Goal: Task Accomplishment & Management: Complete application form

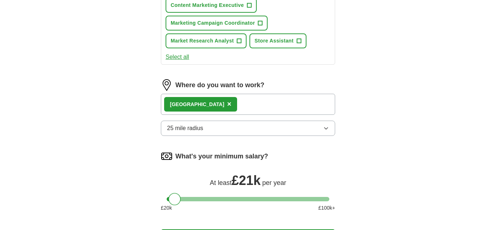
scroll to position [434, 0]
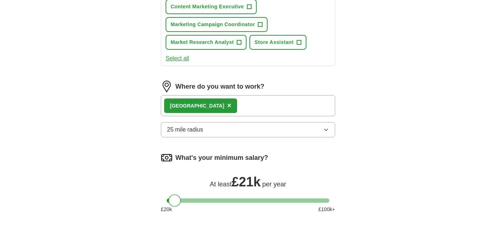
click at [259, 107] on div "[GEOGRAPHIC_DATA] ×" at bounding box center [248, 105] width 174 height 21
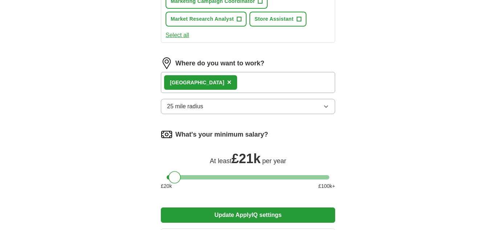
scroll to position [457, 0]
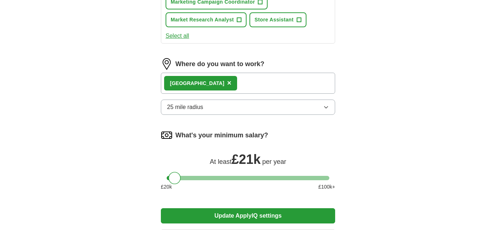
click at [227, 83] on span "×" at bounding box center [229, 83] width 4 height 8
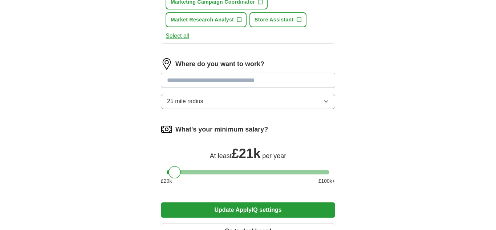
click at [224, 83] on input at bounding box center [248, 80] width 174 height 15
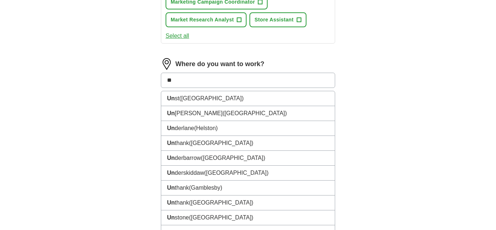
type input "*"
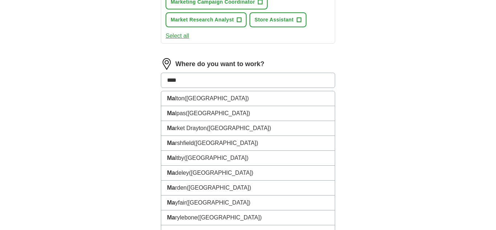
type input "*****"
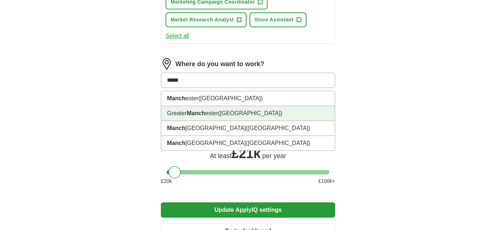
click at [249, 111] on span "([GEOGRAPHIC_DATA])" at bounding box center [250, 113] width 64 height 6
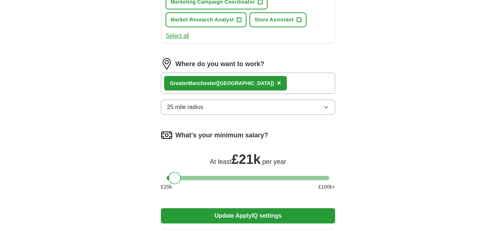
click at [294, 82] on div "Greater Manch ester (North West England) ×" at bounding box center [248, 83] width 174 height 21
click at [305, 84] on div "Greater Manch ester (North West England) ×" at bounding box center [248, 83] width 174 height 21
click at [279, 83] on span "×" at bounding box center [279, 83] width 4 height 8
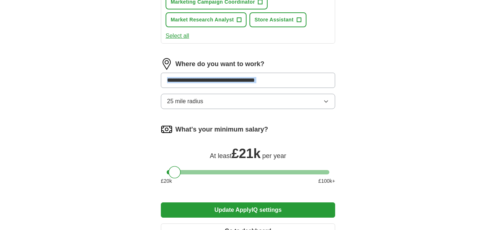
click at [259, 81] on input at bounding box center [248, 80] width 174 height 15
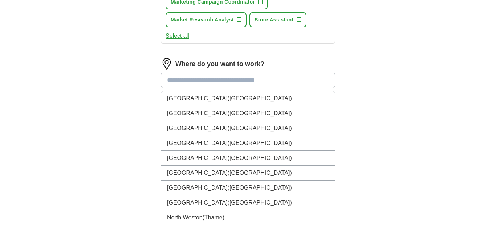
click at [259, 81] on input at bounding box center [248, 80] width 174 height 15
type input "**"
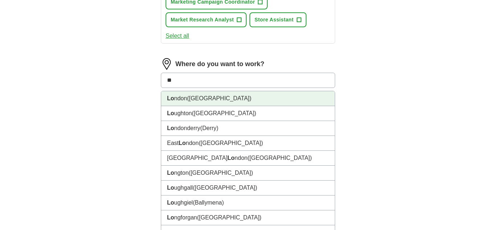
click at [257, 101] on li "Lo ndon (UK)" at bounding box center [248, 98] width 174 height 15
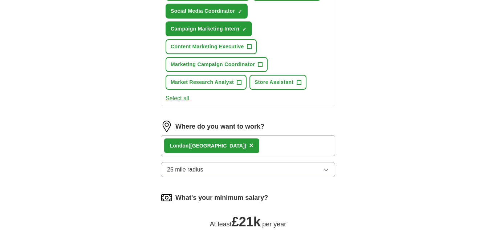
scroll to position [383, 0]
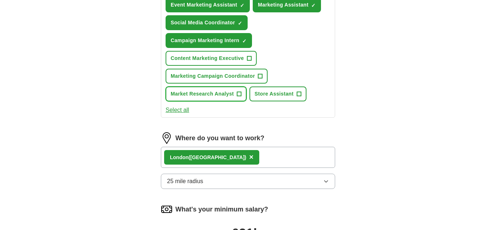
click at [241, 95] on span "+" at bounding box center [239, 94] width 4 height 6
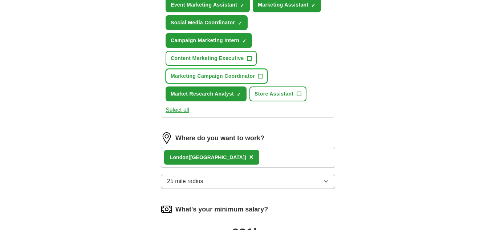
click at [262, 79] on span "+" at bounding box center [260, 76] width 4 height 6
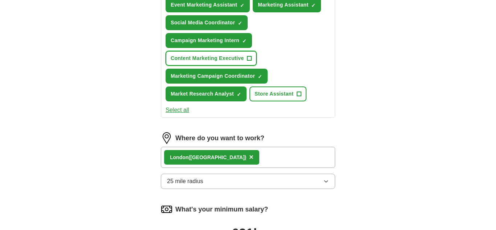
click at [250, 60] on span "+" at bounding box center [249, 59] width 4 height 6
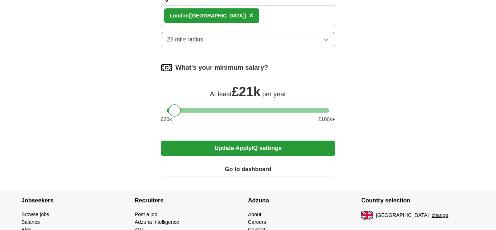
scroll to position [566, 0]
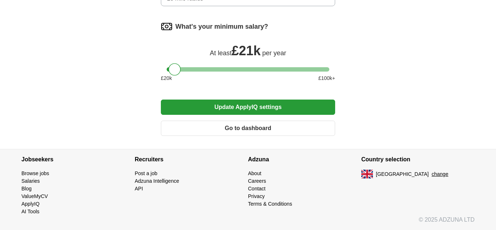
click at [259, 105] on button "Update ApplyIQ settings" at bounding box center [248, 106] width 174 height 15
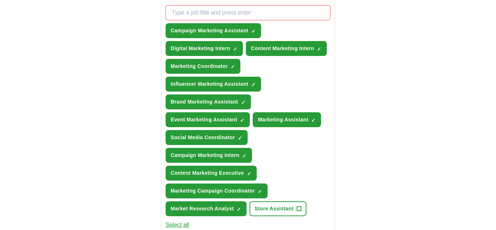
scroll to position [267, 0]
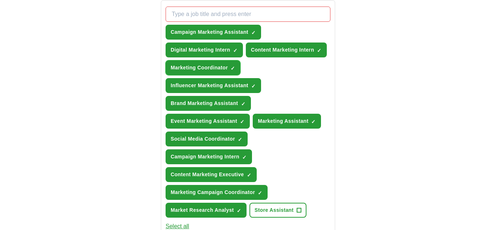
click at [0, 0] on span "×" at bounding box center [0, 0] width 0 height 0
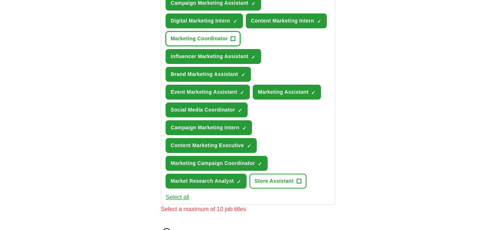
scroll to position [297, 0]
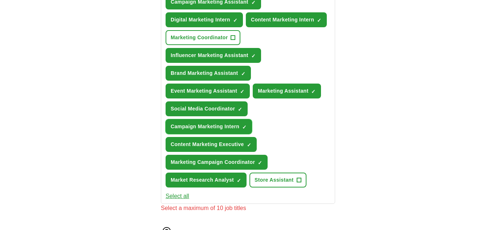
click at [0, 0] on span "×" at bounding box center [0, 0] width 0 height 0
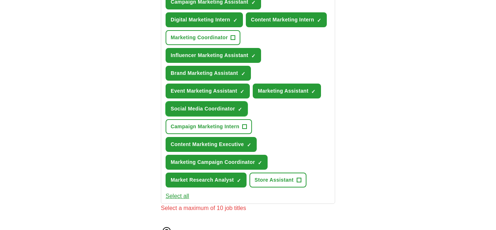
click at [0, 0] on span "×" at bounding box center [0, 0] width 0 height 0
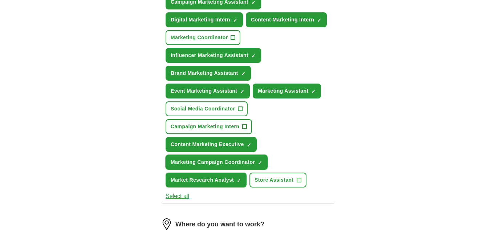
click at [0, 0] on span "×" at bounding box center [0, 0] width 0 height 0
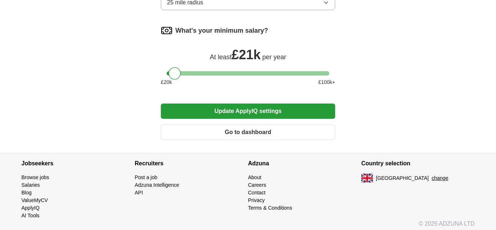
scroll to position [566, 0]
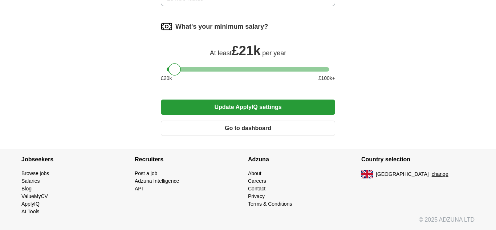
click at [261, 109] on button "Update ApplyIQ settings" at bounding box center [248, 106] width 174 height 15
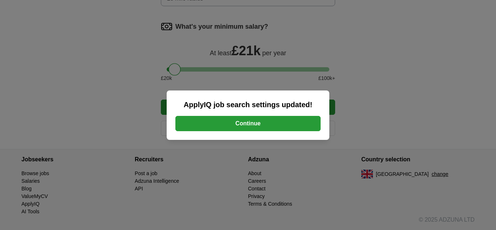
click at [262, 121] on button "Continue" at bounding box center [247, 123] width 145 height 15
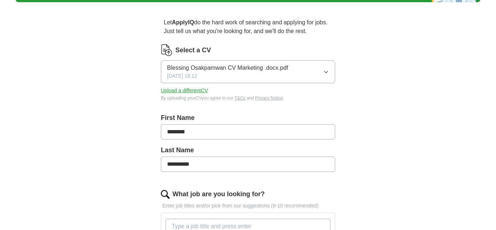
scroll to position [53, 0]
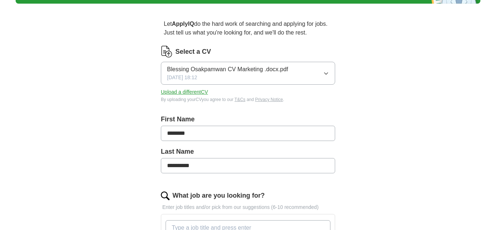
click at [204, 93] on button "Upload a different CV" at bounding box center [184, 92] width 47 height 8
click at [266, 74] on div "Blessing Osakpamwan CV Marketing .docx.pdf [DATE] 18:12" at bounding box center [227, 73] width 121 height 16
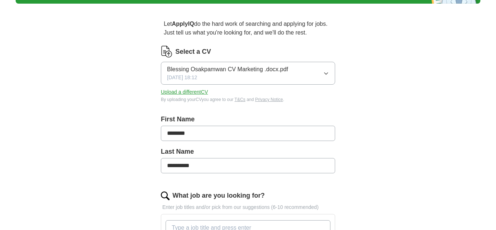
click at [191, 91] on button "Upload a different CV" at bounding box center [184, 92] width 47 height 8
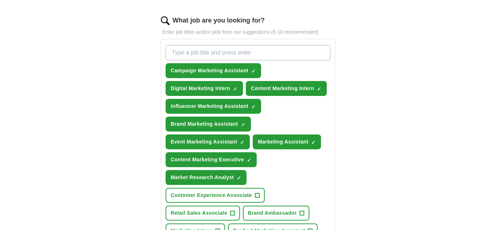
scroll to position [230, 0]
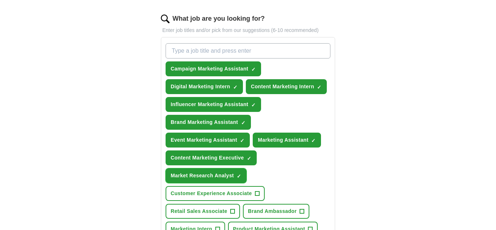
click at [0, 0] on span "×" at bounding box center [0, 0] width 0 height 0
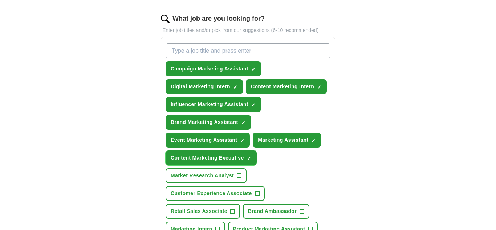
click at [0, 0] on span "×" at bounding box center [0, 0] width 0 height 0
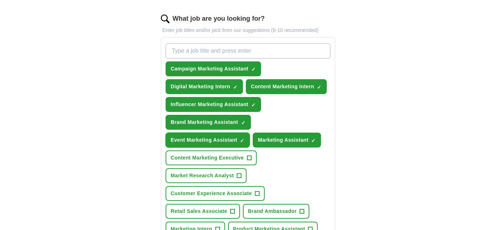
click at [243, 145] on button "Event Marketing Assistant ✓ ×" at bounding box center [208, 139] width 84 height 15
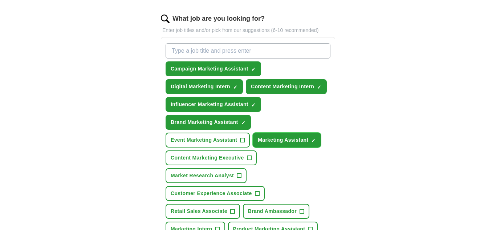
click at [267, 145] on button "Marketing Assistant ✓ ×" at bounding box center [287, 139] width 68 height 15
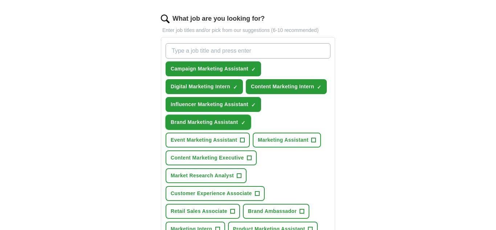
click at [0, 0] on span "×" at bounding box center [0, 0] width 0 height 0
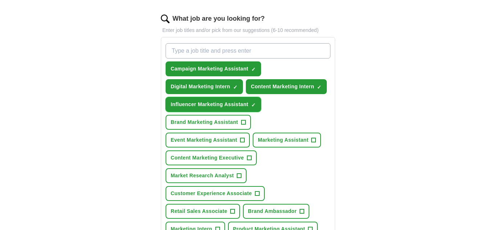
click at [252, 106] on button "Influencer Marketing Assistant ✓ ×" at bounding box center [213, 104] width 95 height 15
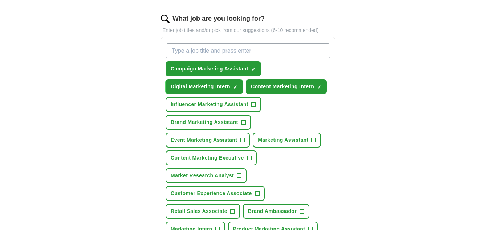
click at [0, 0] on span "×" at bounding box center [0, 0] width 0 height 0
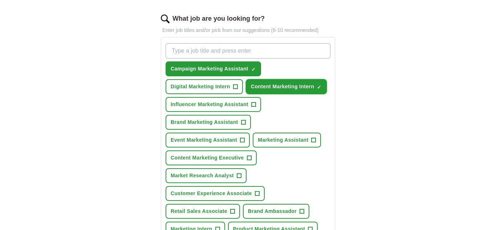
click at [254, 89] on span "Content Marketing Intern" at bounding box center [282, 87] width 63 height 8
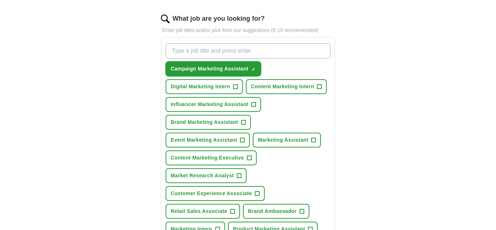
click at [250, 75] on button "Campaign Marketing Assistant ✓ ×" at bounding box center [213, 68] width 95 height 15
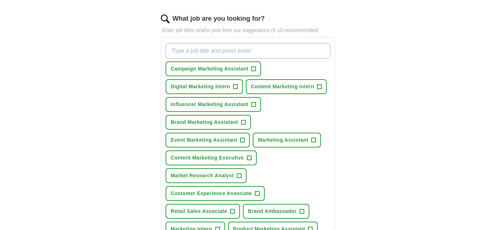
click at [266, 50] on input "What job are you looking for?" at bounding box center [248, 50] width 165 height 15
click at [350, 56] on div "**********" at bounding box center [248, 185] width 232 height 705
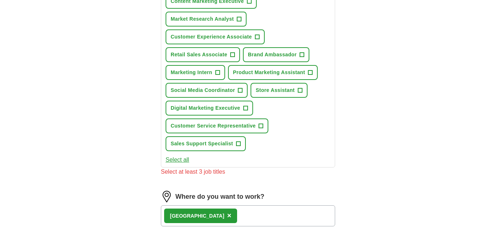
scroll to position [388, 0]
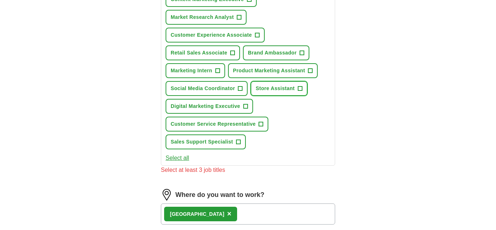
click at [302, 87] on span "+" at bounding box center [300, 89] width 4 height 6
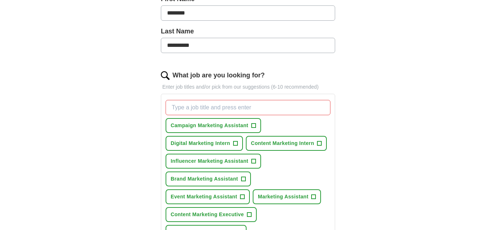
scroll to position [171, 0]
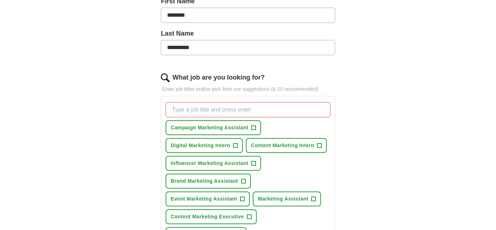
click at [249, 111] on input "What job are you looking for?" at bounding box center [248, 109] width 165 height 15
type input "retail"
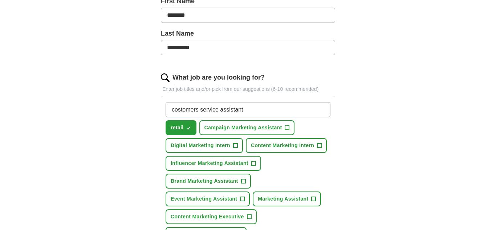
click at [192, 111] on input "costomers service assistant" at bounding box center [248, 109] width 165 height 15
type input "Customer service assistant"
click at [384, 126] on div "**********" at bounding box center [248, 224] width 465 height 746
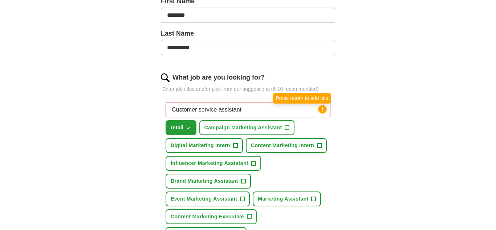
click at [323, 109] on circle at bounding box center [322, 109] width 8 height 8
click at [290, 107] on input "Customer service assistant" at bounding box center [248, 109] width 165 height 15
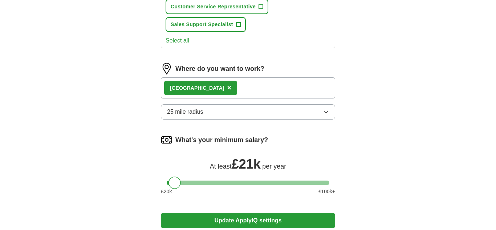
scroll to position [526, 0]
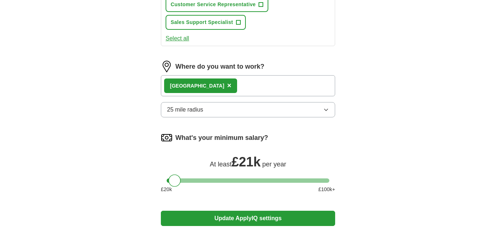
click at [227, 86] on span "×" at bounding box center [229, 85] width 4 height 8
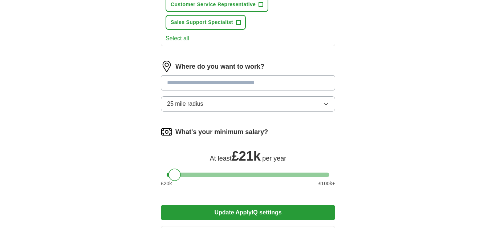
click at [196, 86] on input at bounding box center [248, 82] width 174 height 15
type input "***"
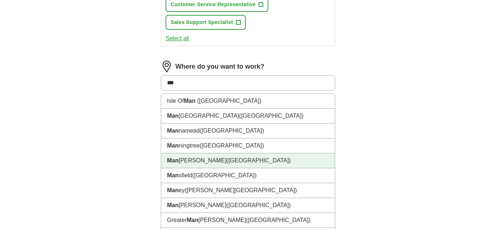
click at [226, 163] on span "([GEOGRAPHIC_DATA])" at bounding box center [258, 160] width 64 height 6
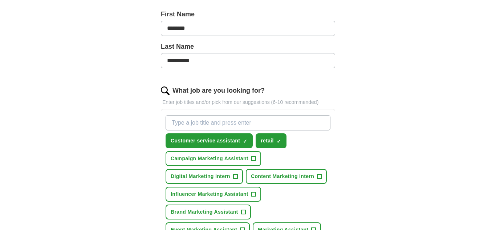
scroll to position [160, 0]
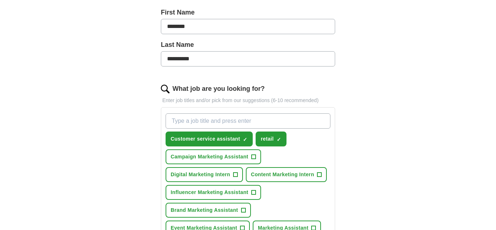
click at [222, 118] on input "What job are you looking for?" at bounding box center [248, 120] width 165 height 15
type input "store colleague"
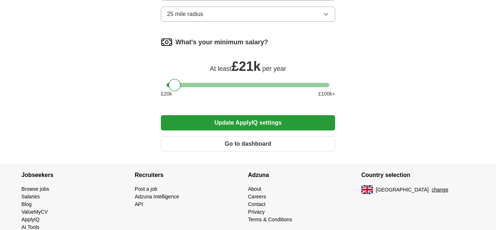
scroll to position [637, 0]
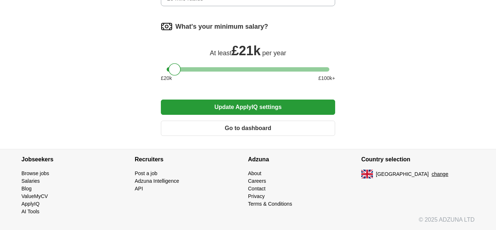
click at [270, 110] on button "Update ApplyIQ settings" at bounding box center [248, 106] width 174 height 15
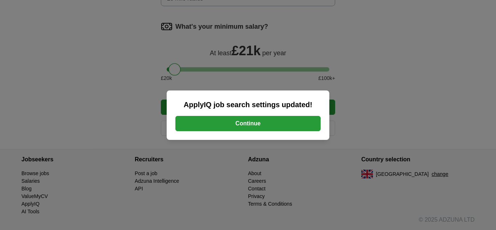
click at [273, 125] on button "Continue" at bounding box center [247, 123] width 145 height 15
